Goal: Information Seeking & Learning: Learn about a topic

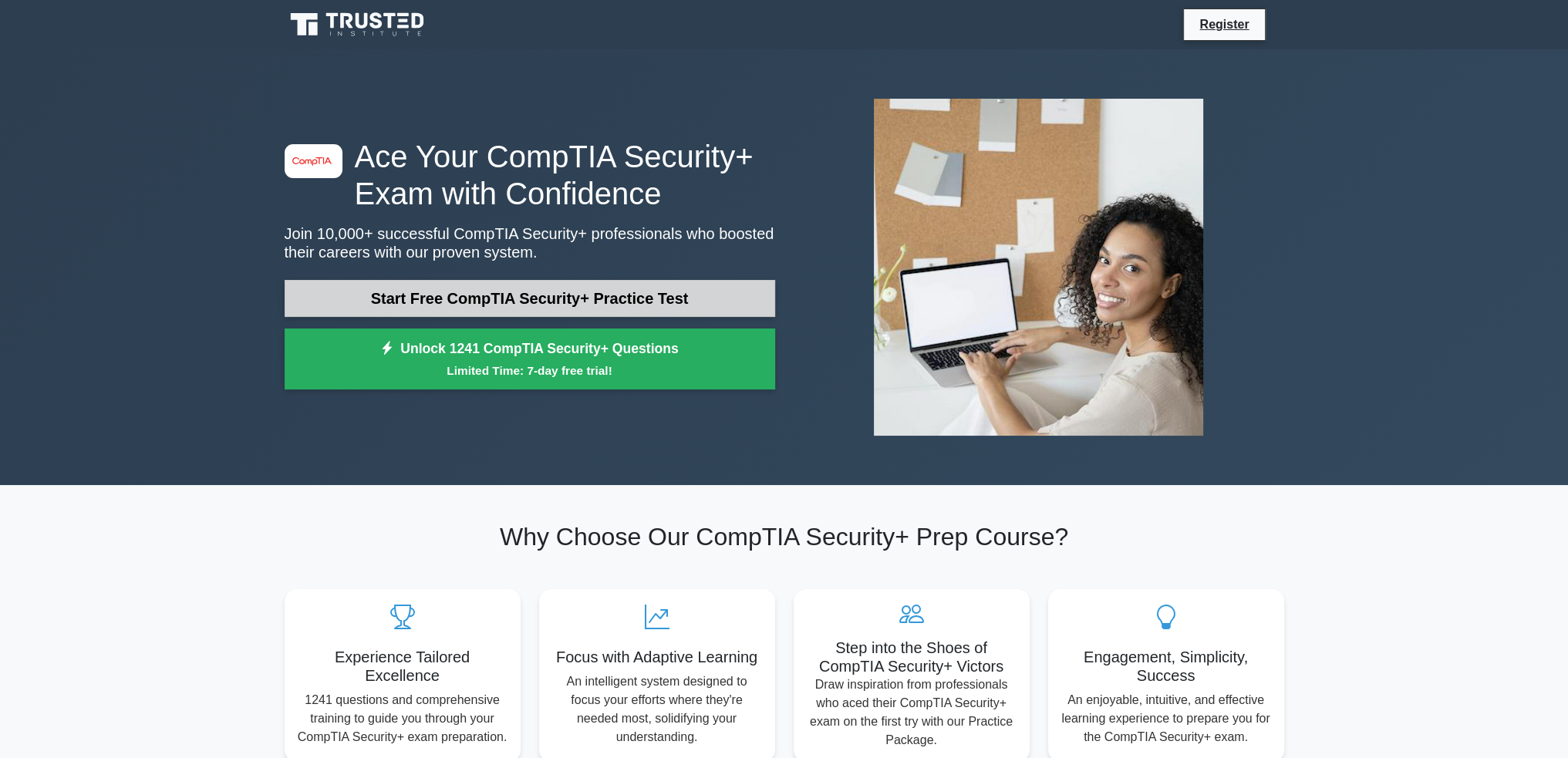
click at [503, 295] on link "Start Free CompTIA Security+ Practice Test" at bounding box center [530, 298] width 491 height 37
